Goal: Find specific page/section: Find specific page/section

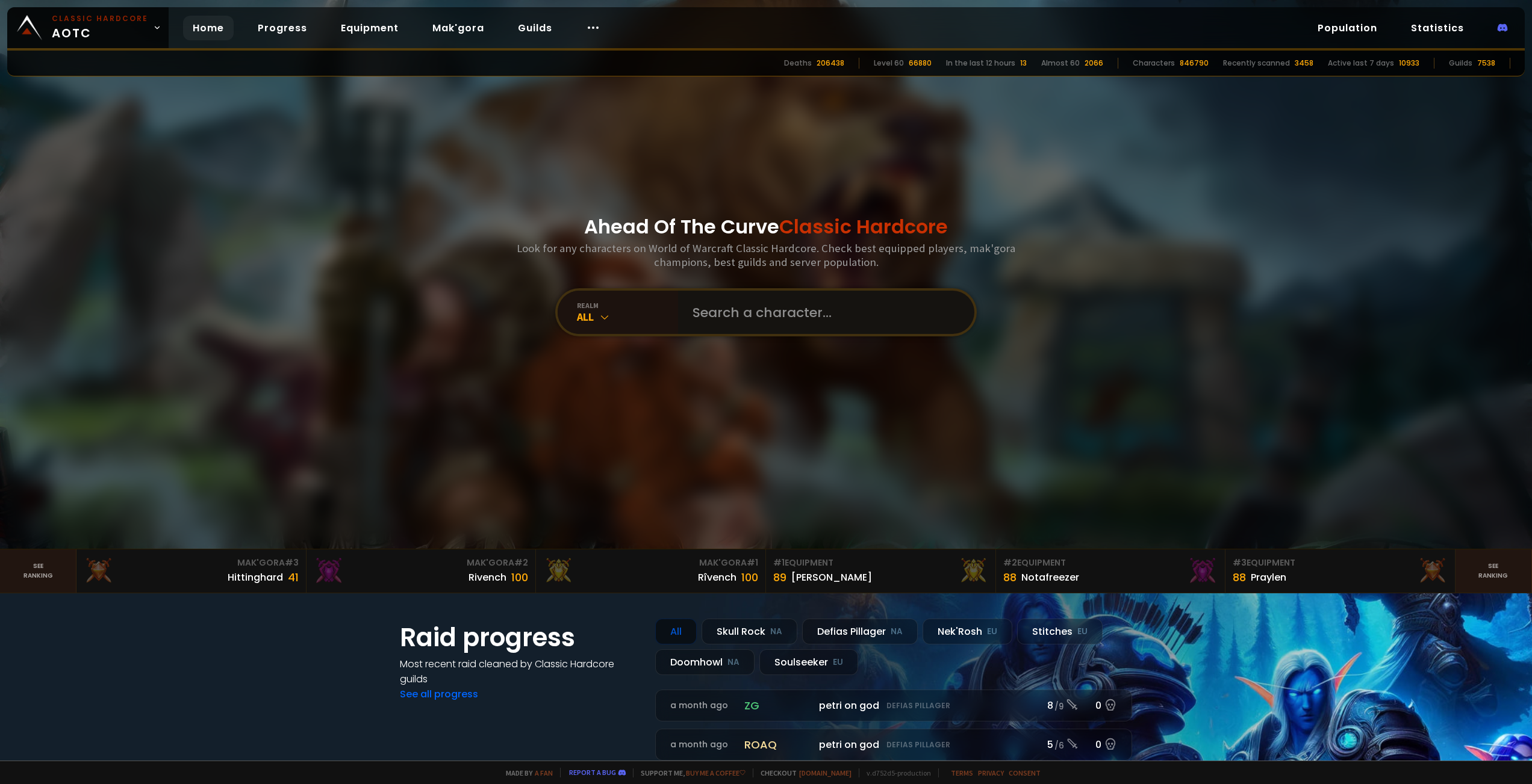
click at [750, 311] on input "text" at bounding box center [822, 313] width 274 height 44
type input "∫"
paste input "Asloff"
type input "Asloff"
click at [679, 320] on div at bounding box center [826, 313] width 296 height 44
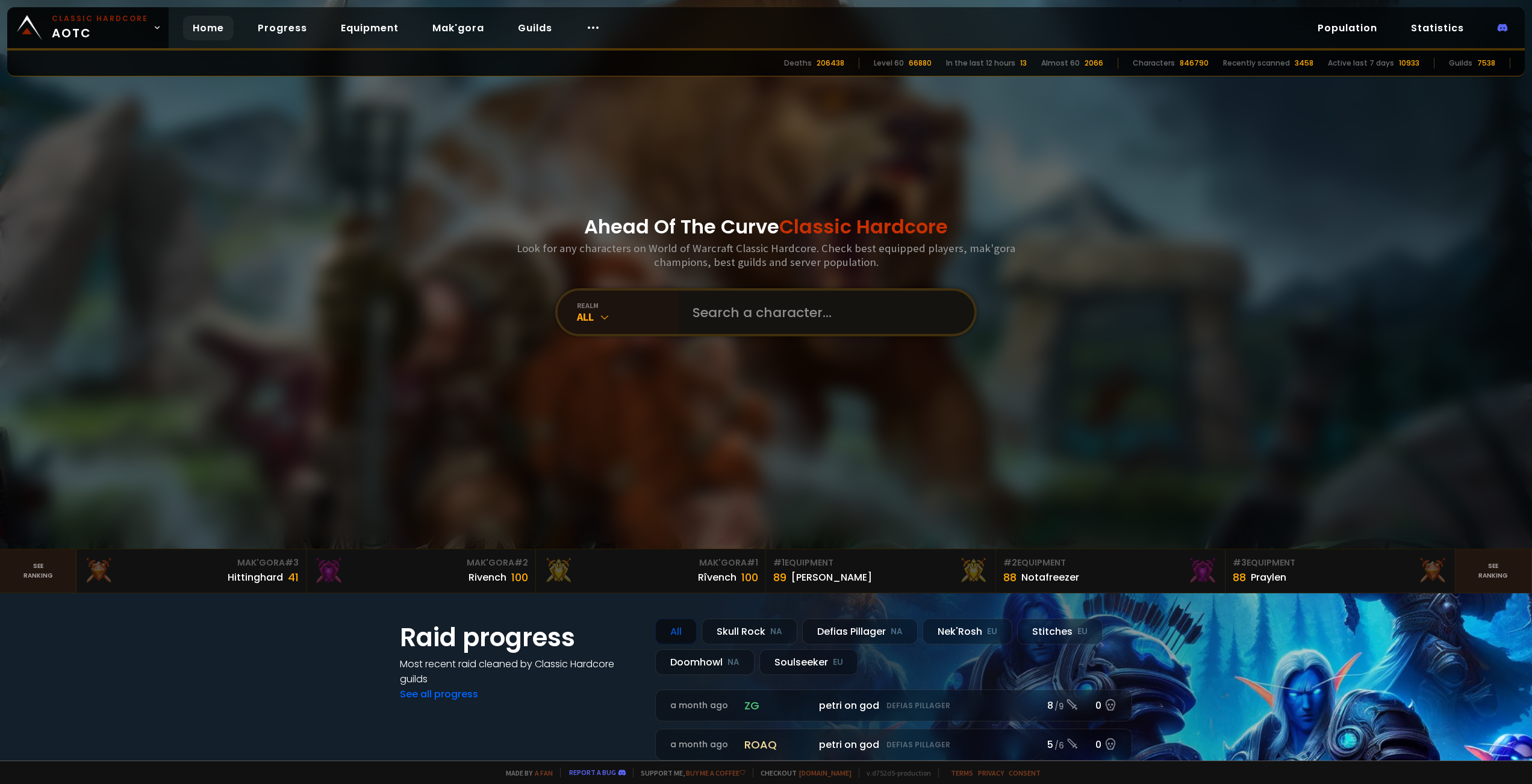
click at [711, 318] on input "text" at bounding box center [822, 313] width 274 height 44
paste input "Asloff"
type input "Asloff"
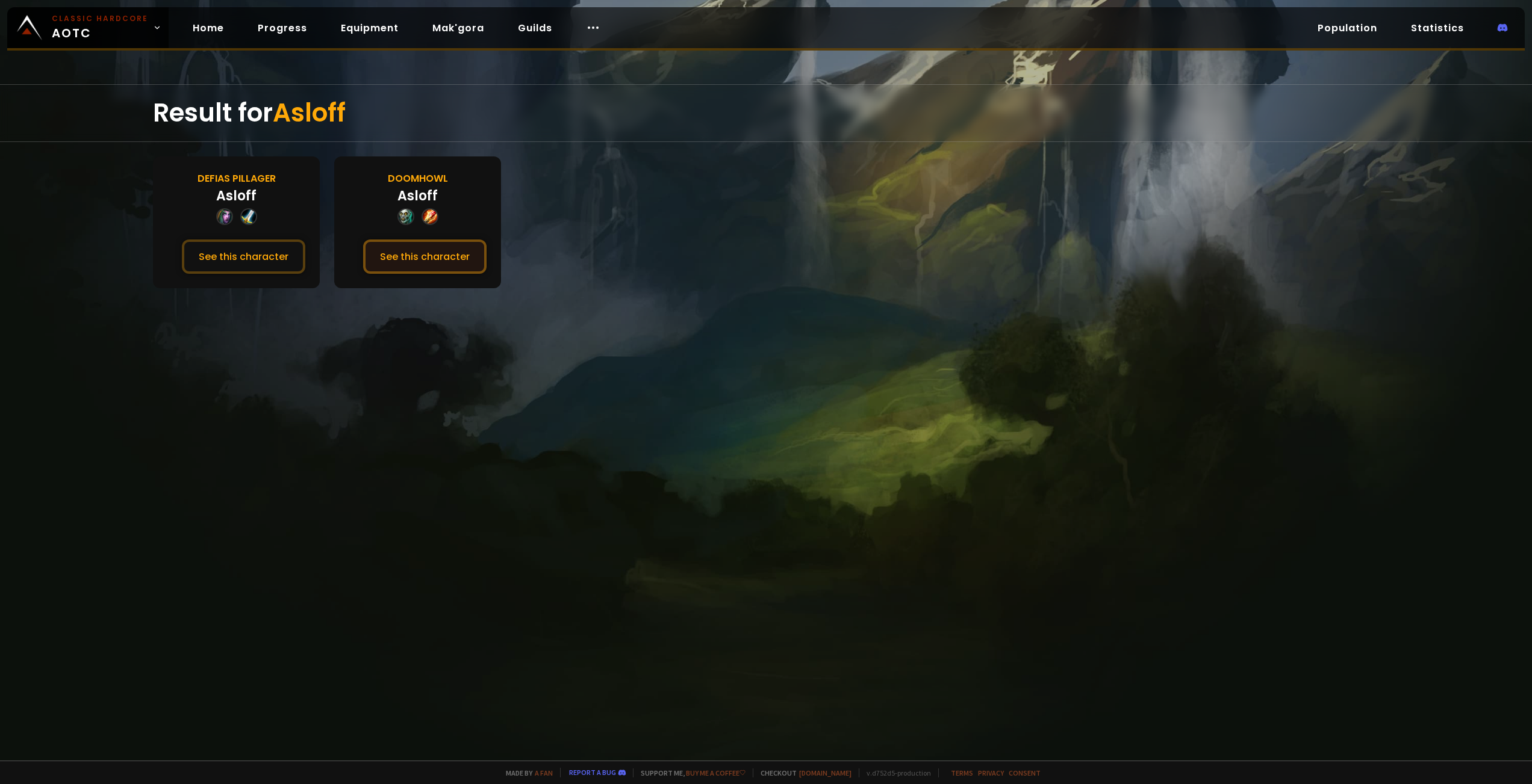
click at [442, 261] on button "See this character" at bounding box center [425, 256] width 123 height 35
